Goal: Information Seeking & Learning: Check status

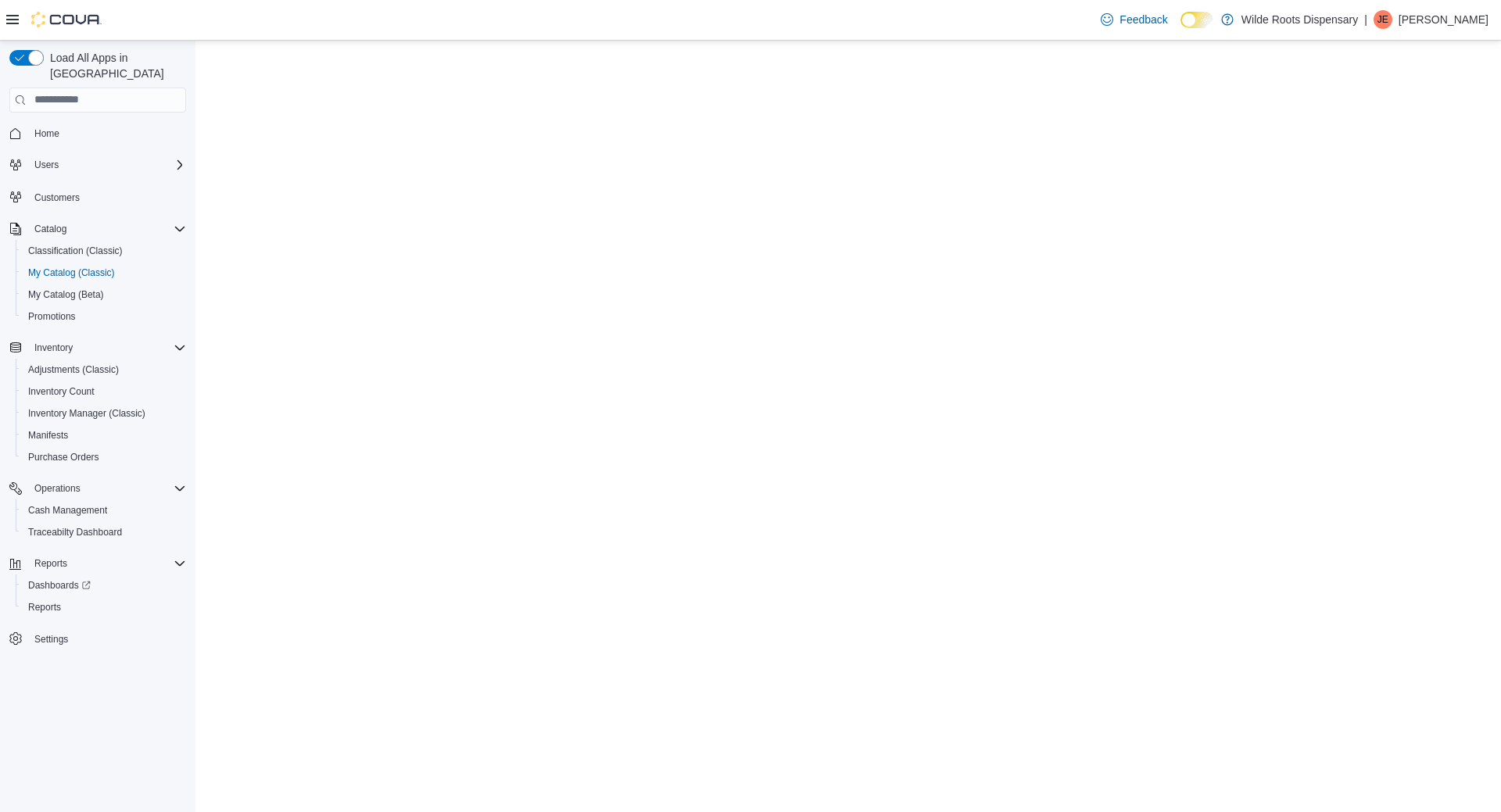
select select "**********"
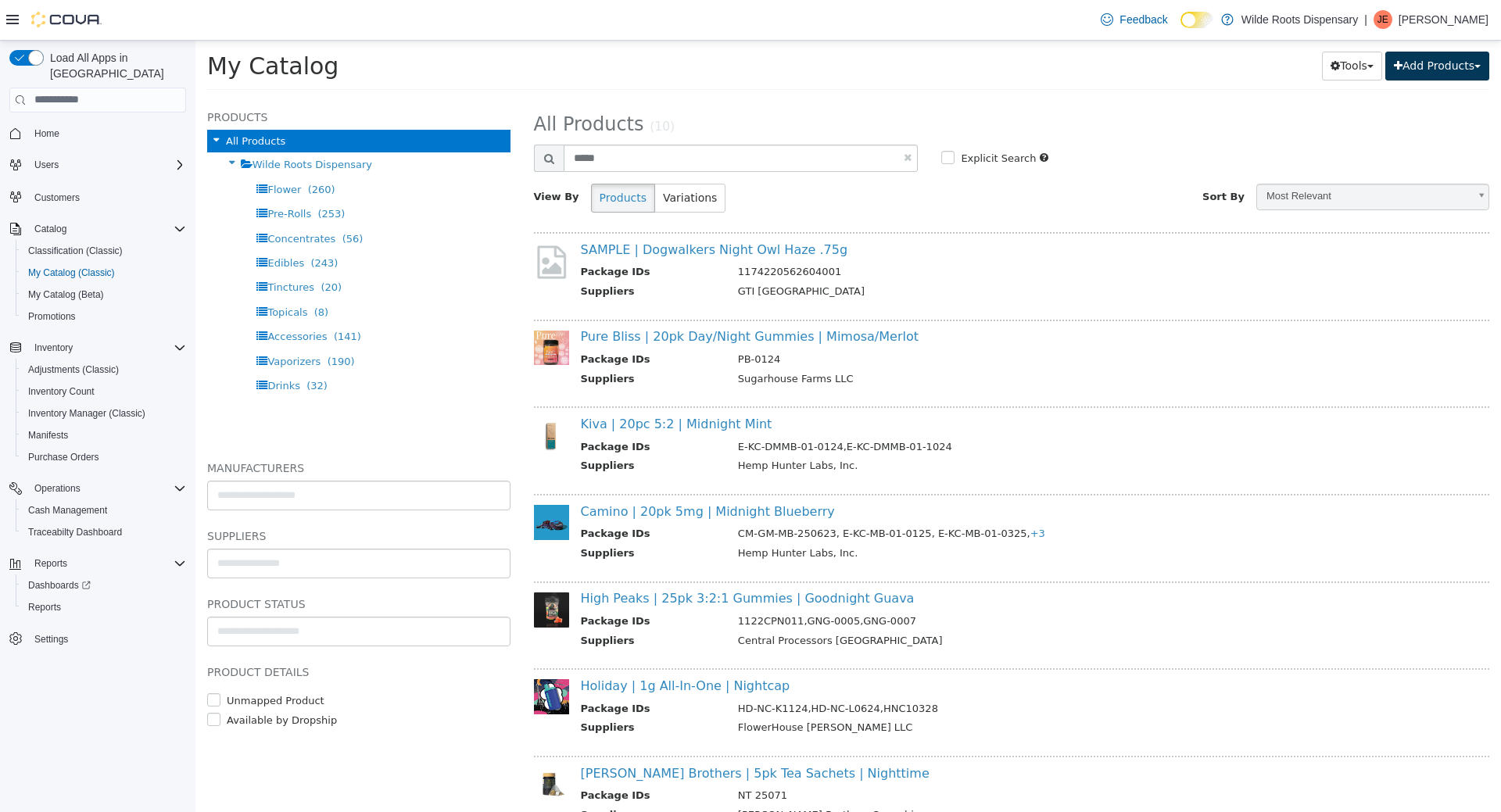
click at [1421, 76] on button "Add Products" at bounding box center [1437, 65] width 104 height 29
click at [1371, 122] on link "Bulk Import New Products" at bounding box center [1402, 118] width 173 height 21
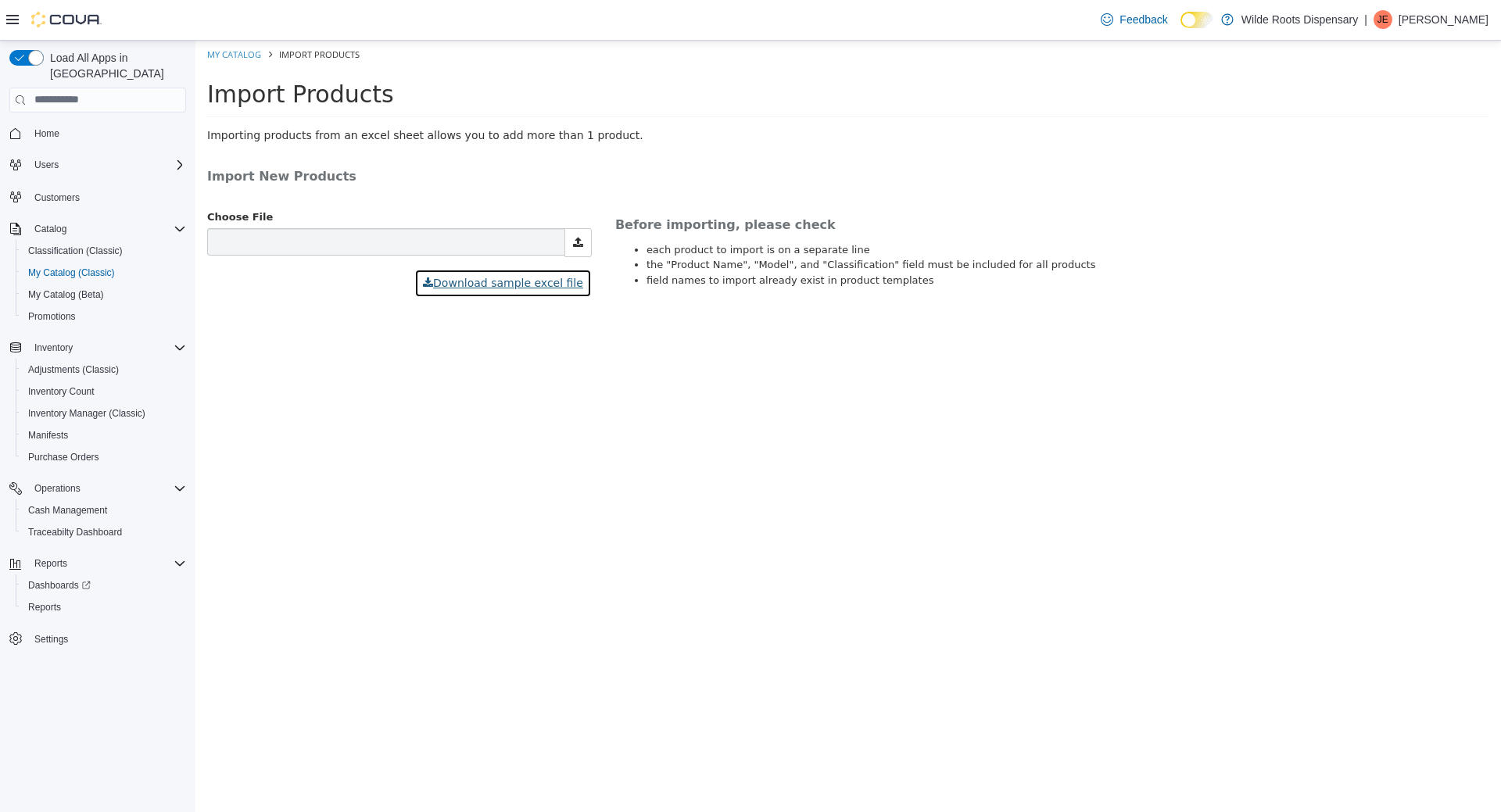
click at [520, 279] on button "Download sample excel file" at bounding box center [503, 283] width 178 height 29
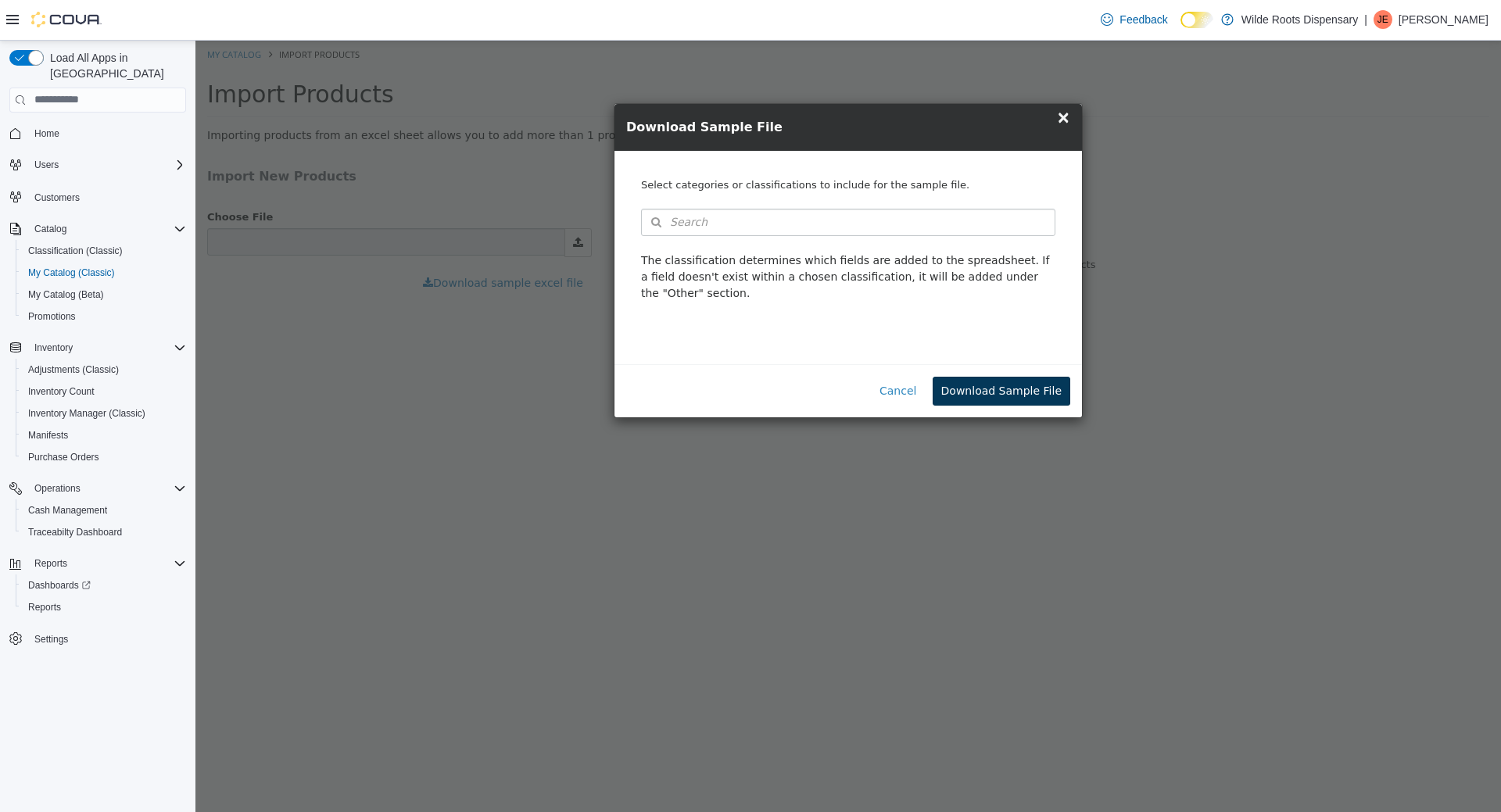
click at [970, 376] on button "Download Sample File" at bounding box center [1001, 390] width 137 height 29
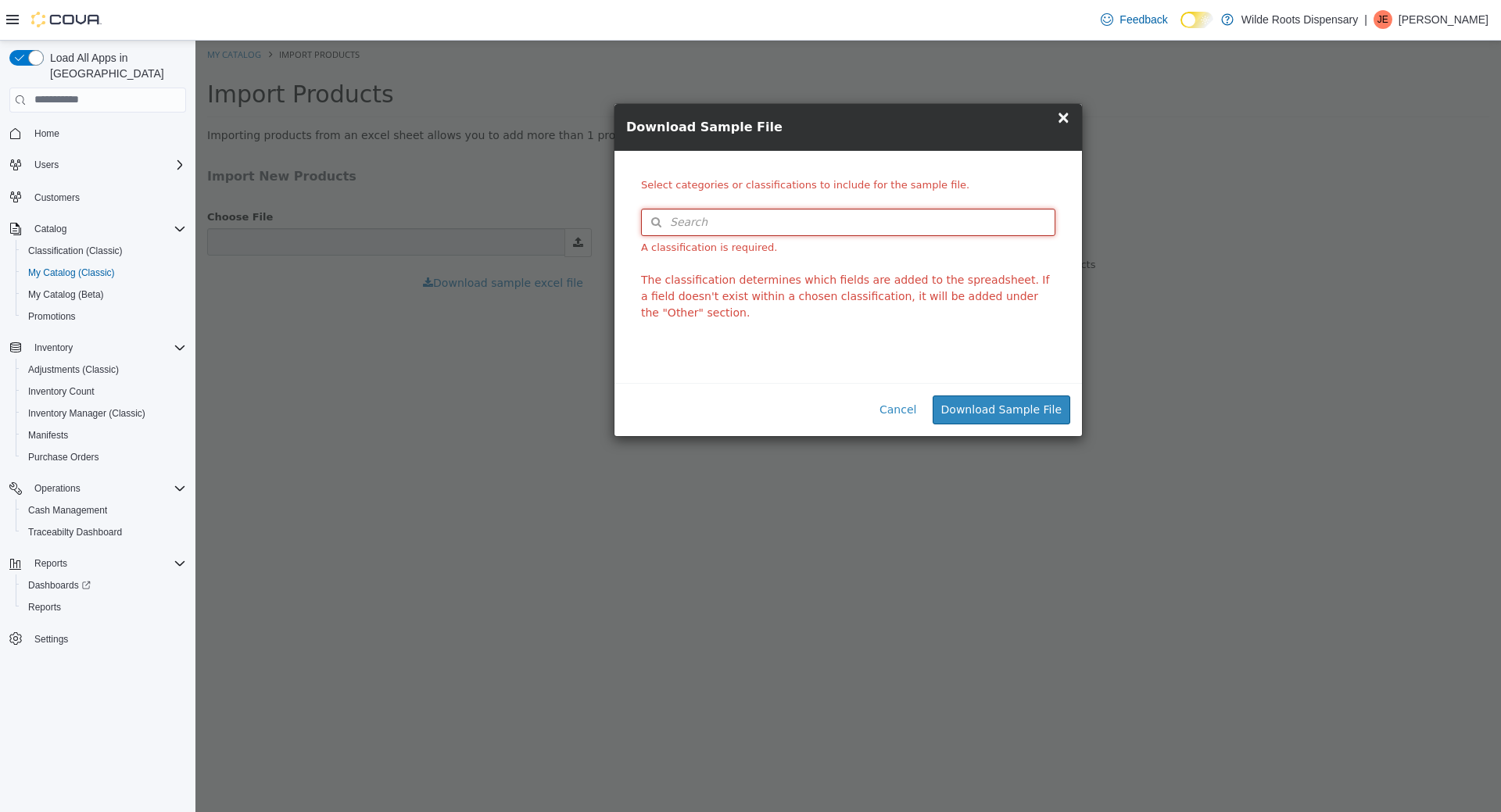
click at [769, 220] on button "Search" at bounding box center [848, 221] width 415 height 28
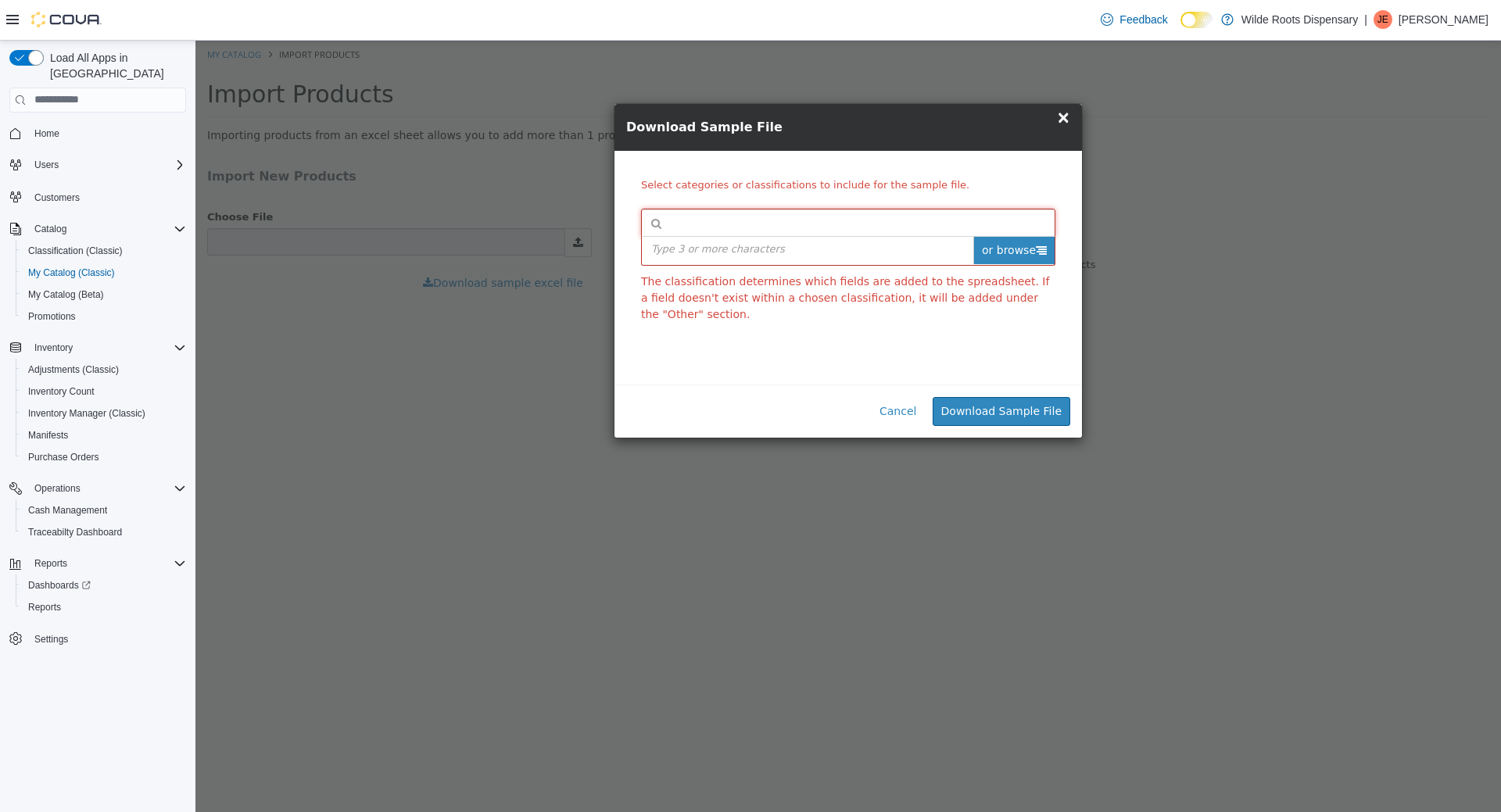
click at [1050, 251] on span "or browse" at bounding box center [1014, 249] width 81 height 28
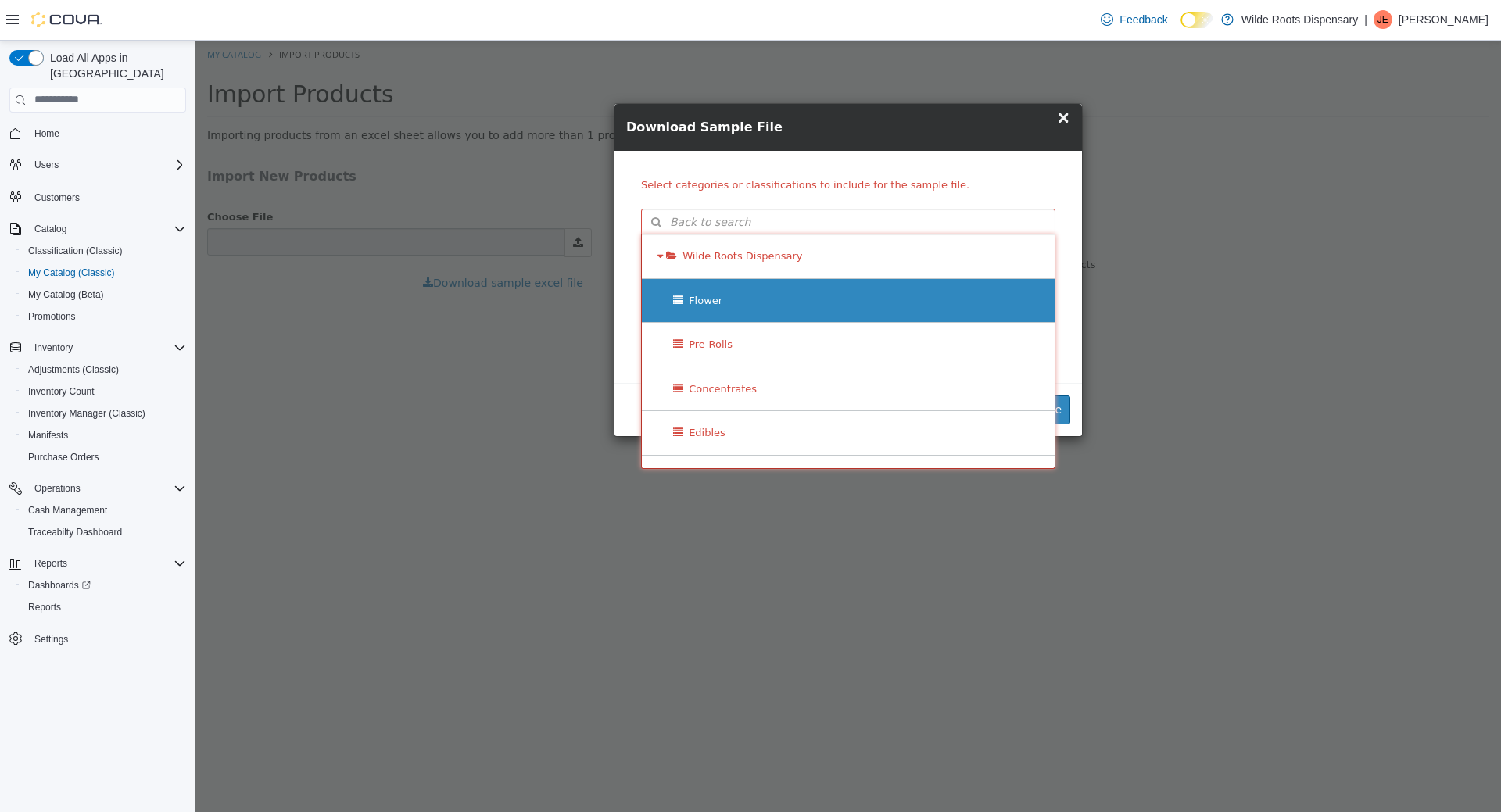
click at [764, 307] on div "Flower" at bounding box center [848, 299] width 413 height 43
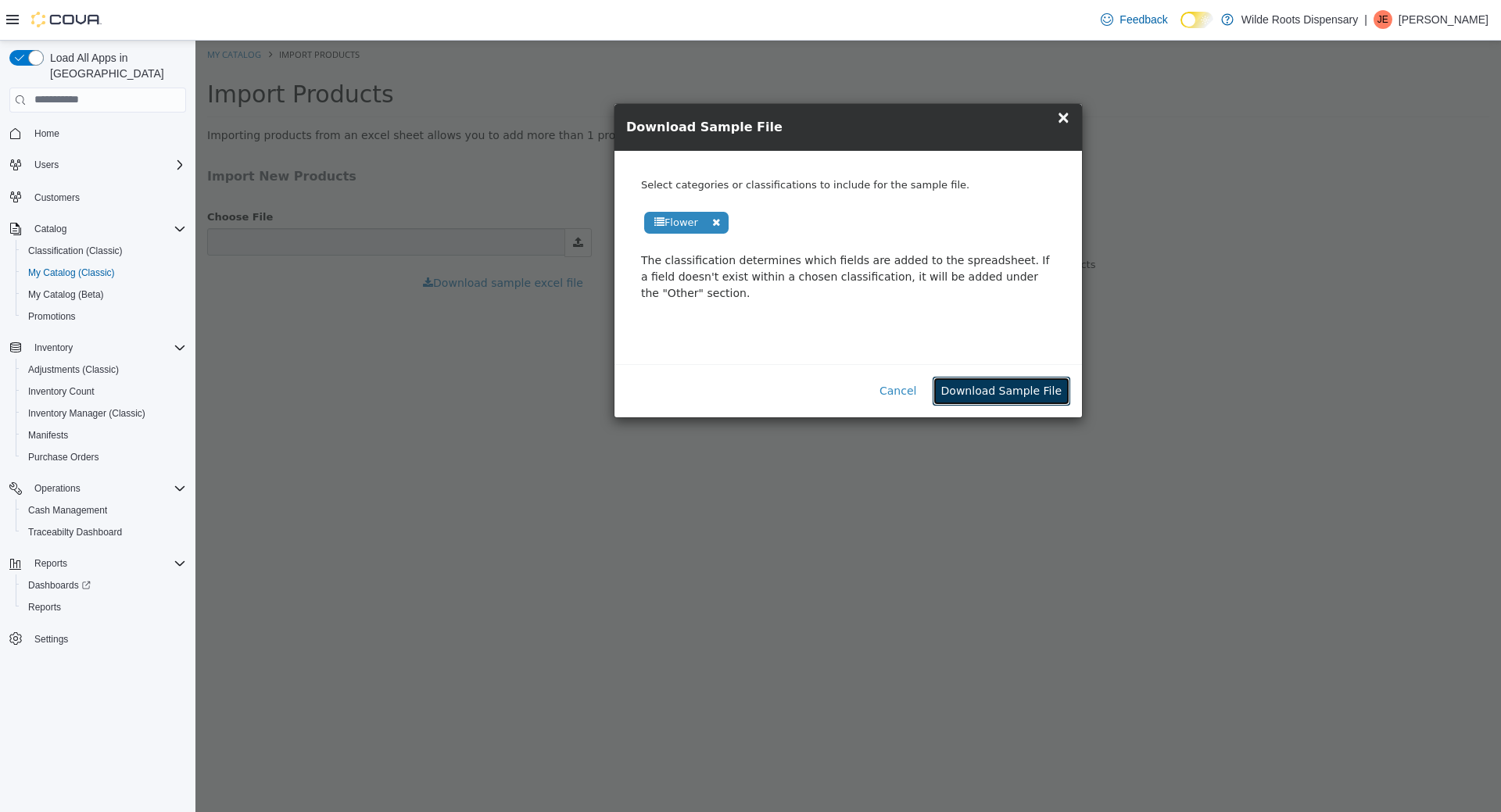
click at [989, 376] on button "Download Sample File" at bounding box center [1001, 390] width 137 height 29
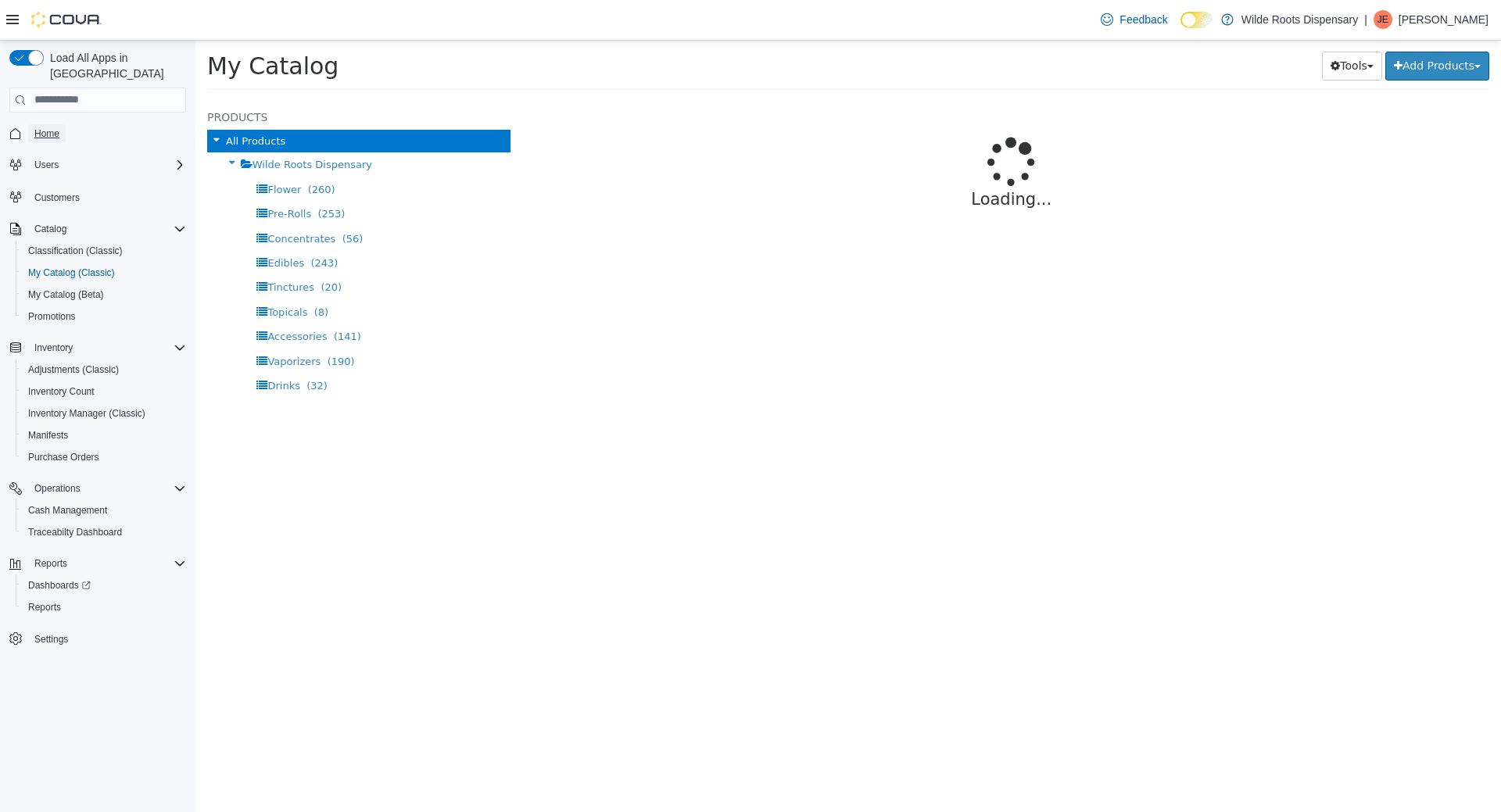
select select "**********"
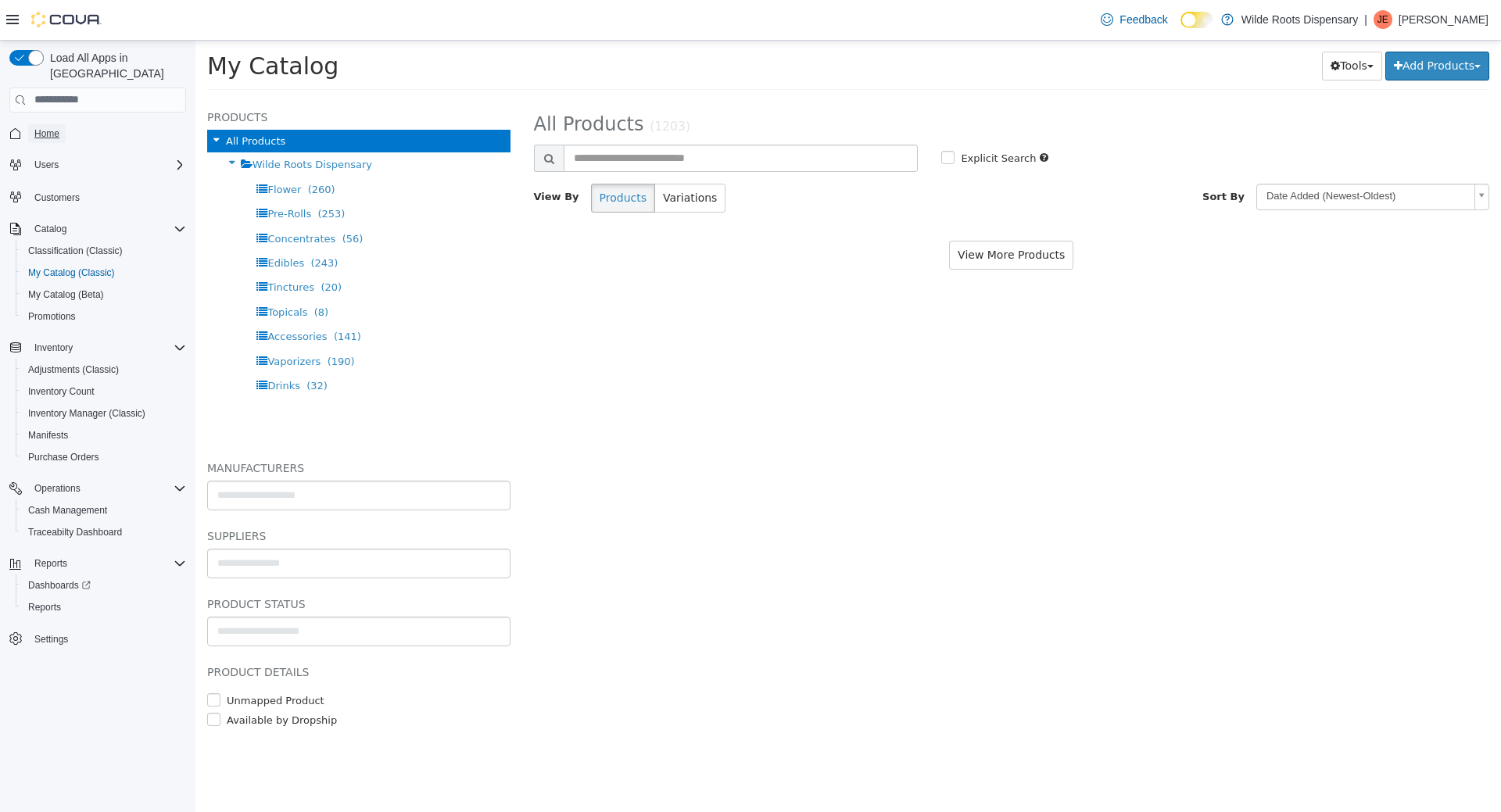
click at [51, 127] on span "Home" at bounding box center [47, 133] width 25 height 13
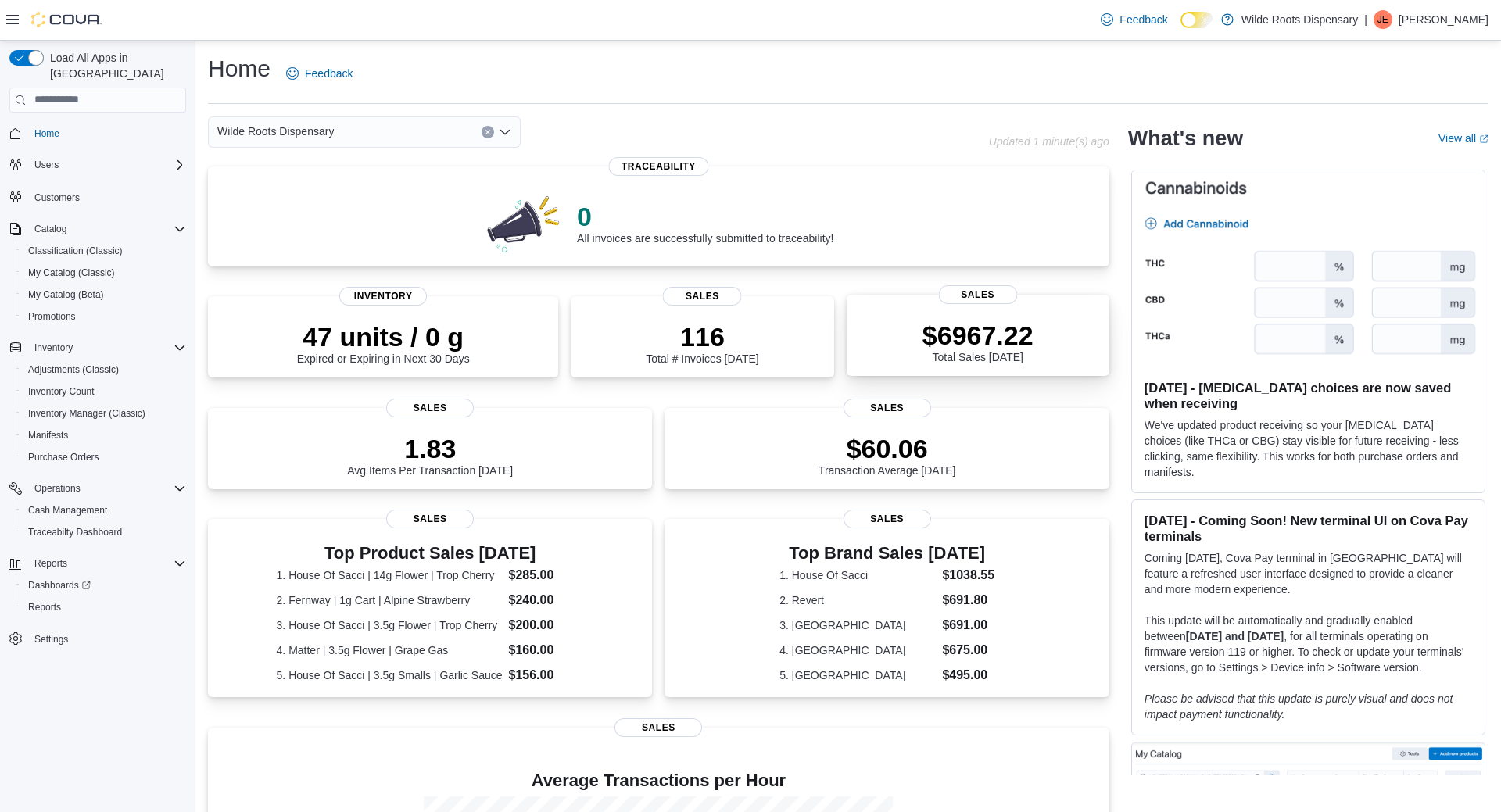
click at [960, 326] on div "$6967.22 Total Sales Today" at bounding box center [978, 338] width 238 height 50
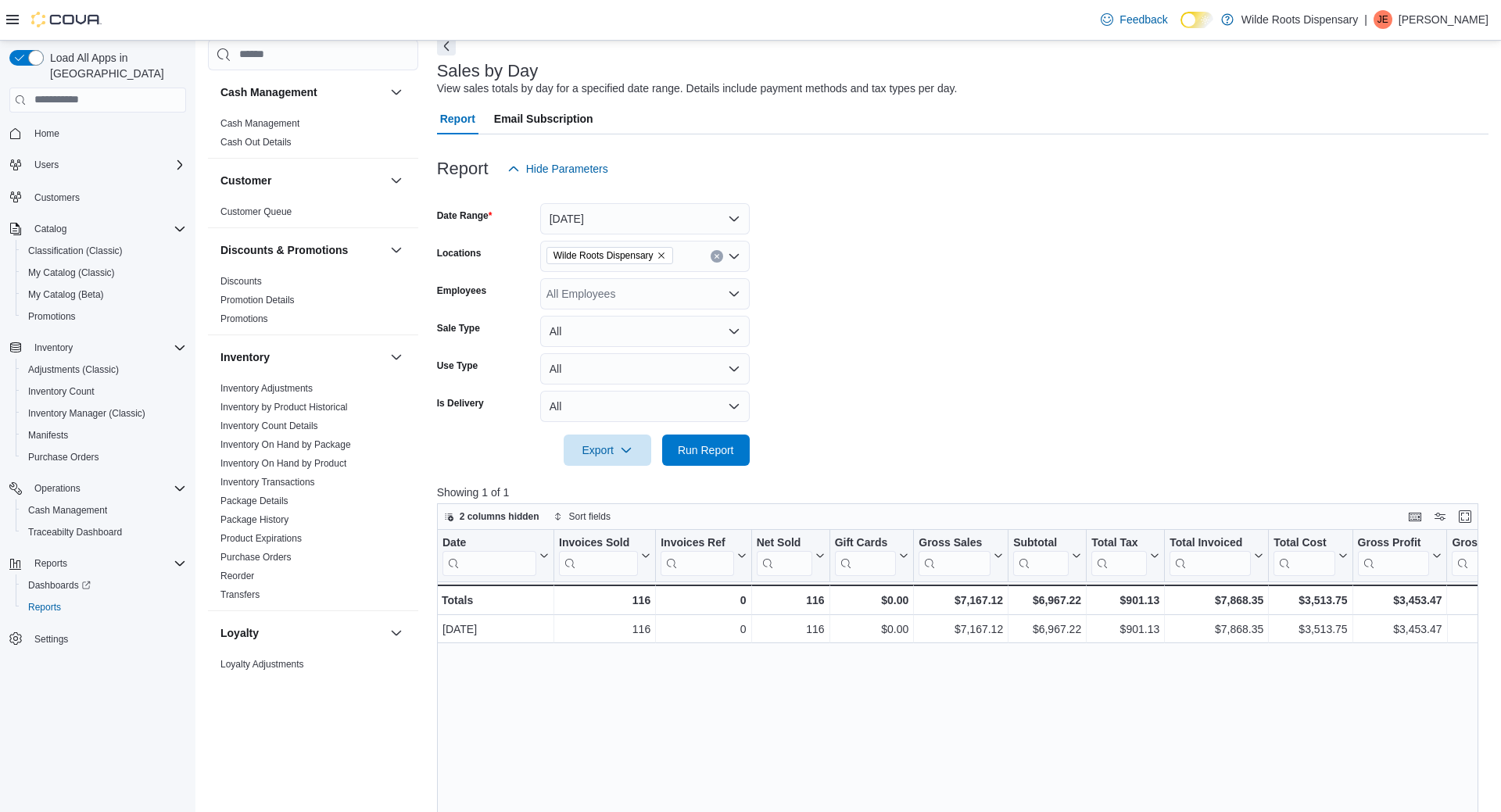
scroll to position [159, 0]
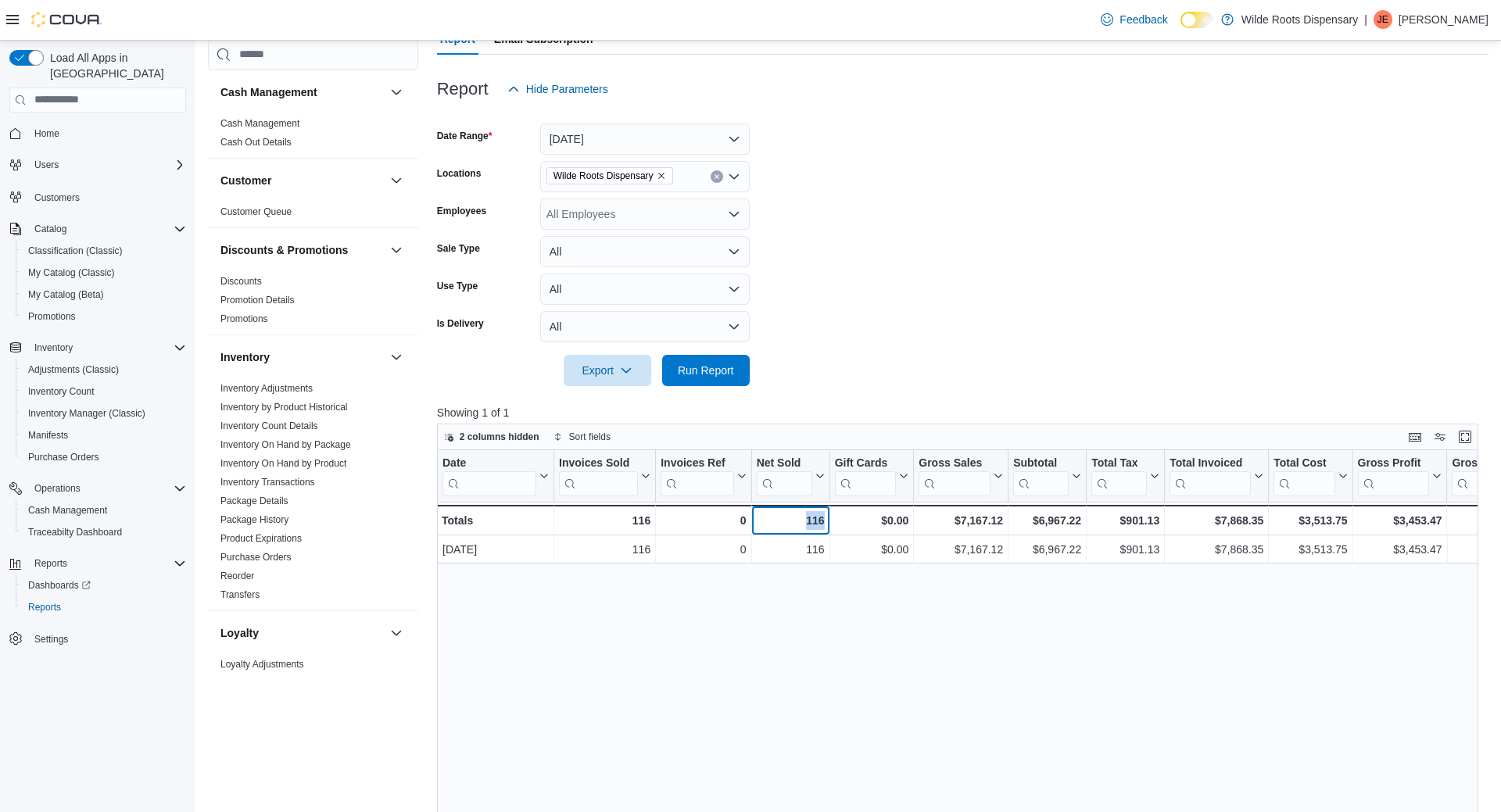
drag, startPoint x: 790, startPoint y: 514, endPoint x: 839, endPoint y: 517, distance: 49.1
click at [824, 517] on div "116" at bounding box center [790, 521] width 68 height 19
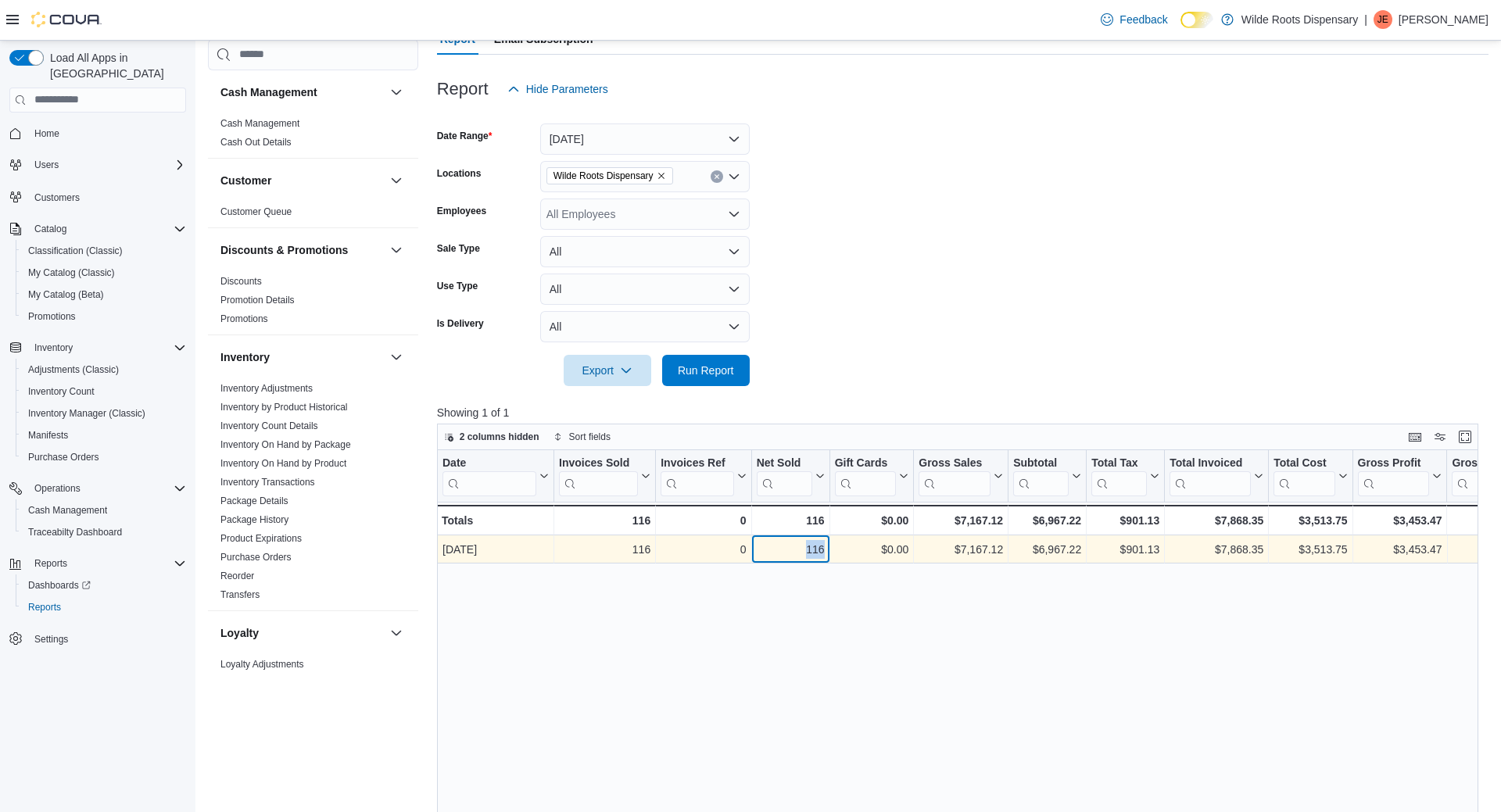
drag, startPoint x: 796, startPoint y: 549, endPoint x: 833, endPoint y: 546, distance: 37.1
click at [824, 546] on div "116" at bounding box center [790, 549] width 68 height 19
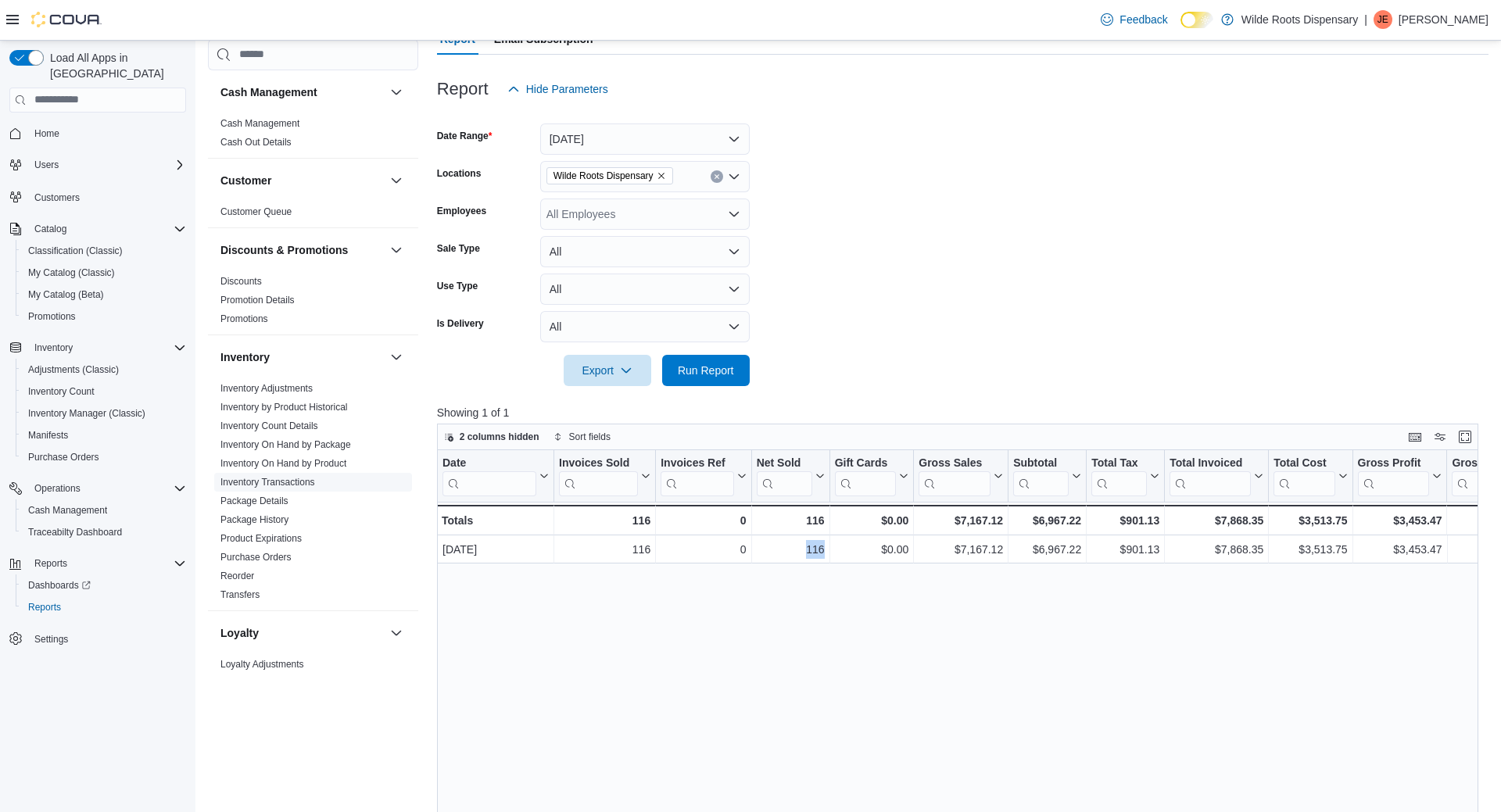
click at [283, 482] on link "Inventory Transactions" at bounding box center [268, 482] width 95 height 11
